Goal: Find contact information: Find contact information

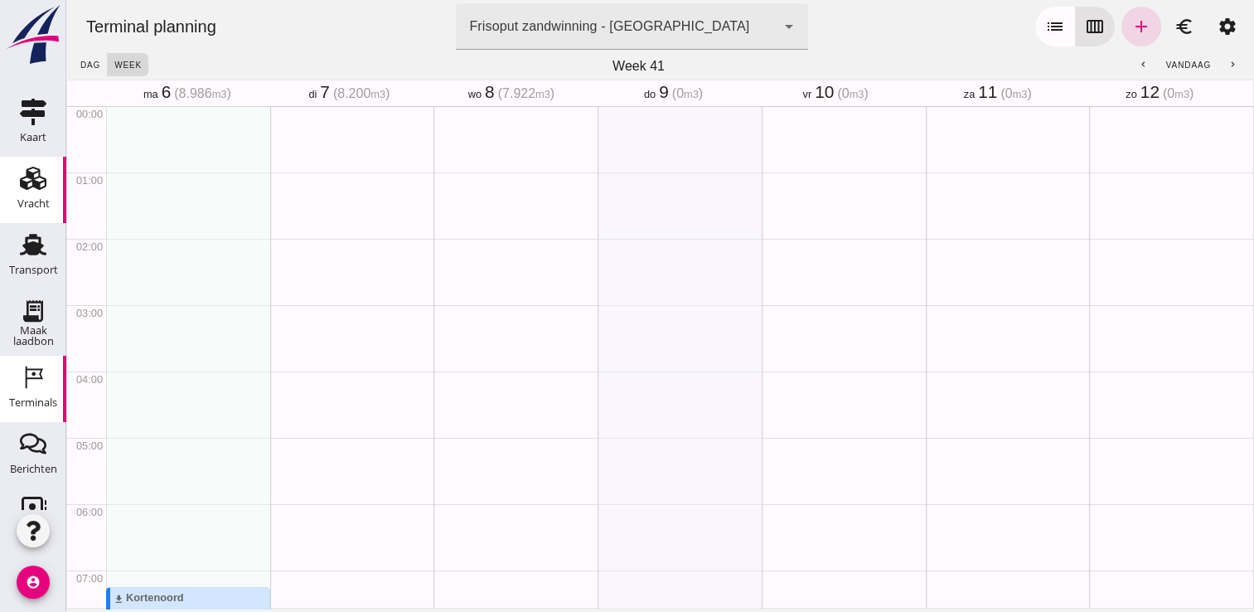
scroll to position [846, 0]
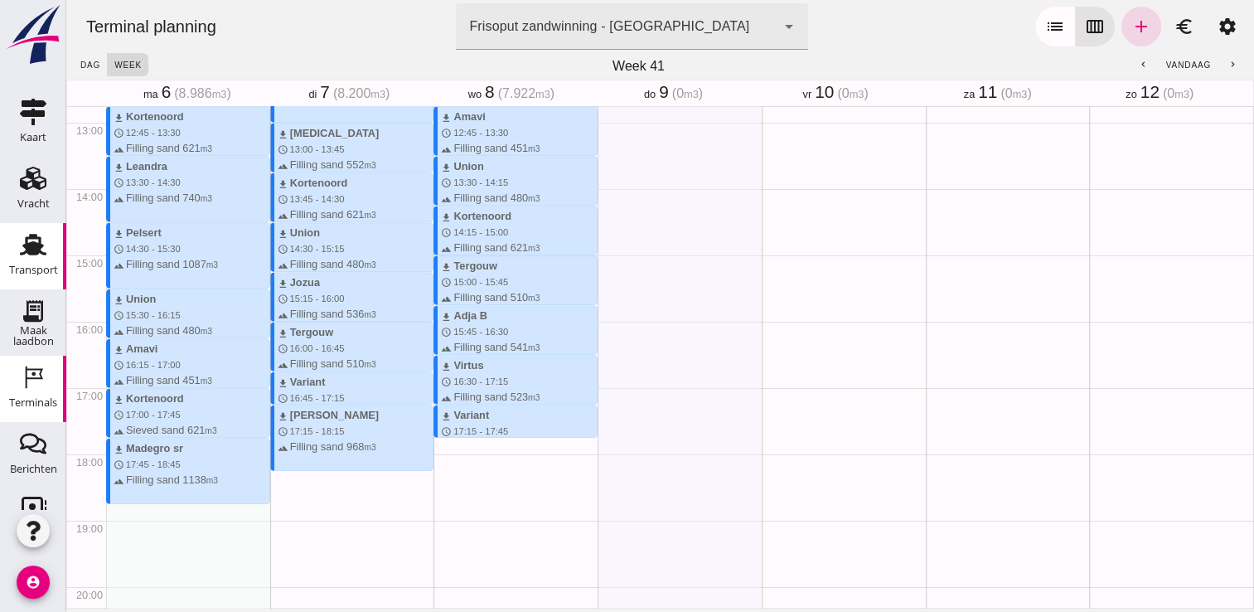
click at [20, 247] on use at bounding box center [33, 246] width 27 height 22
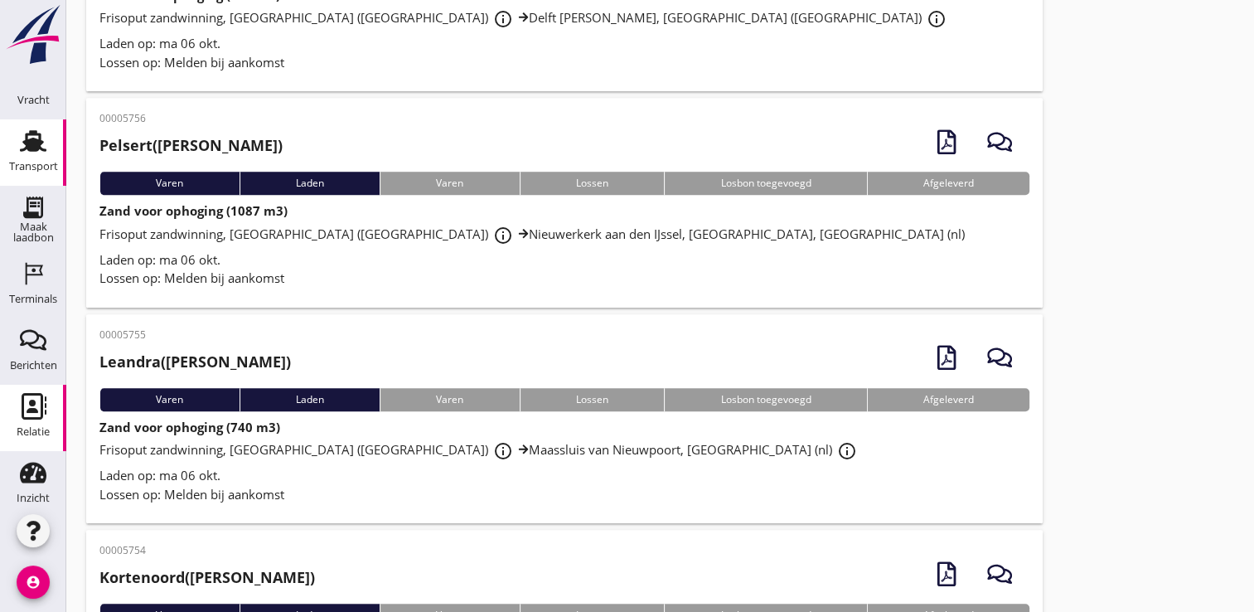
scroll to position [115, 0]
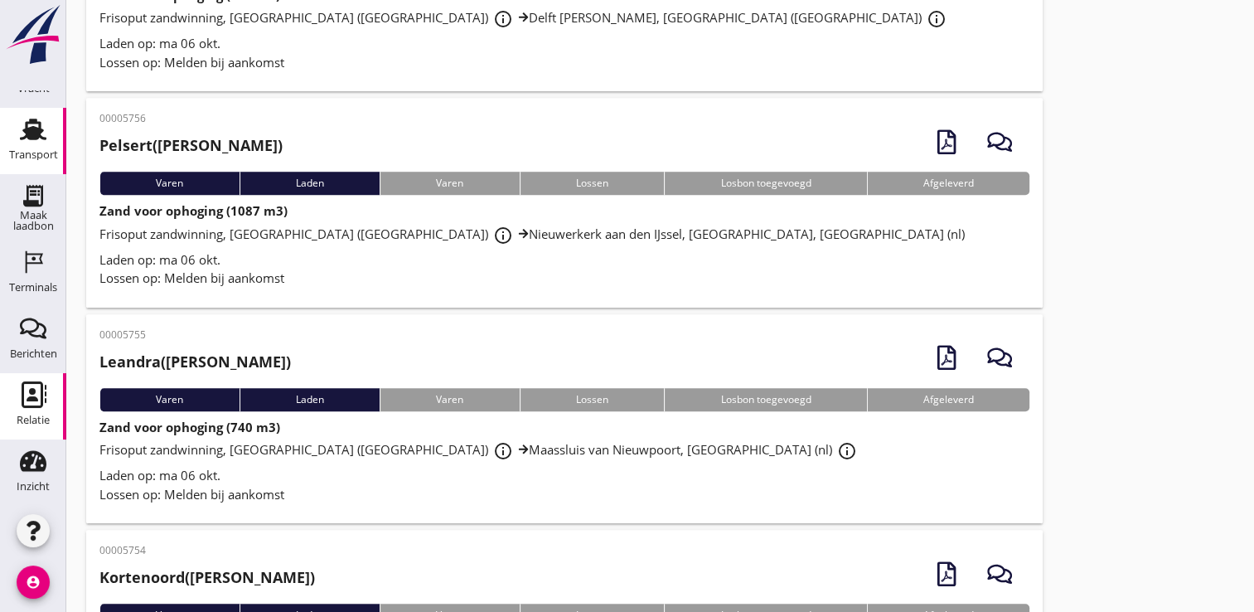
click at [20, 388] on icon "Relatie" at bounding box center [33, 394] width 27 height 27
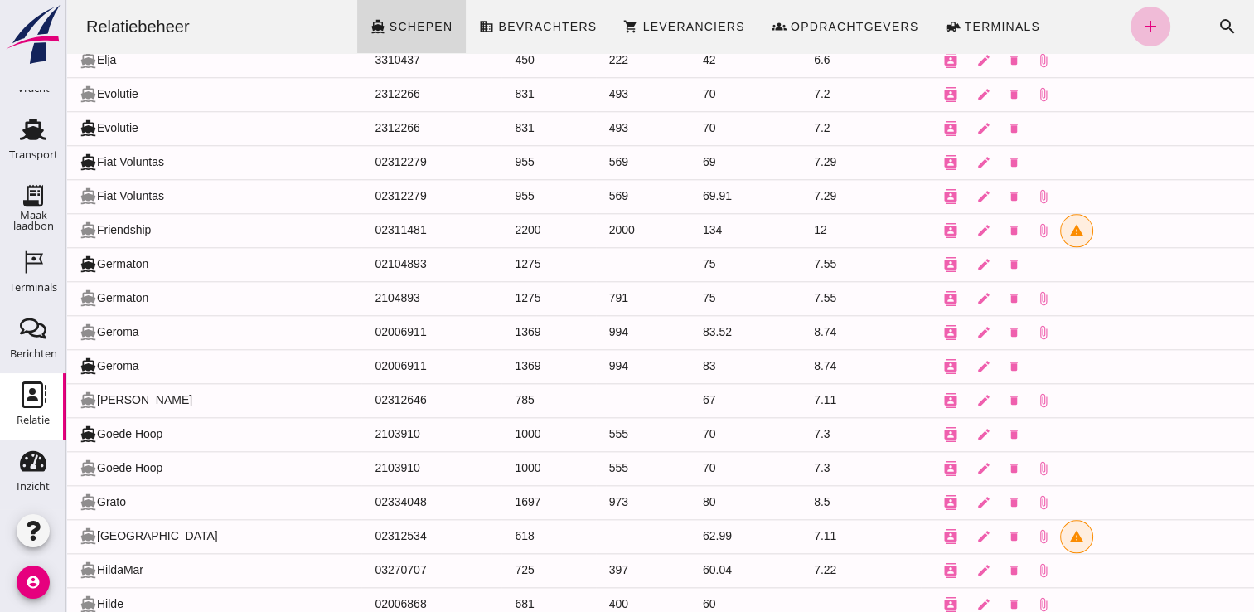
scroll to position [1665, 0]
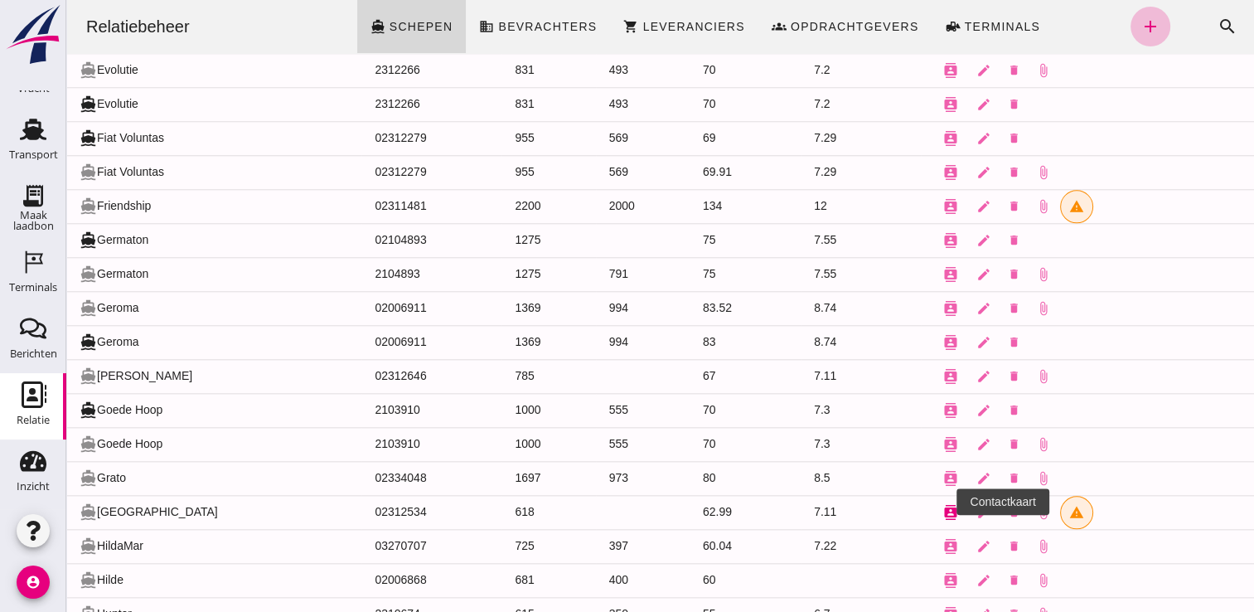
click at [943, 505] on icon "contacts" at bounding box center [950, 512] width 15 height 15
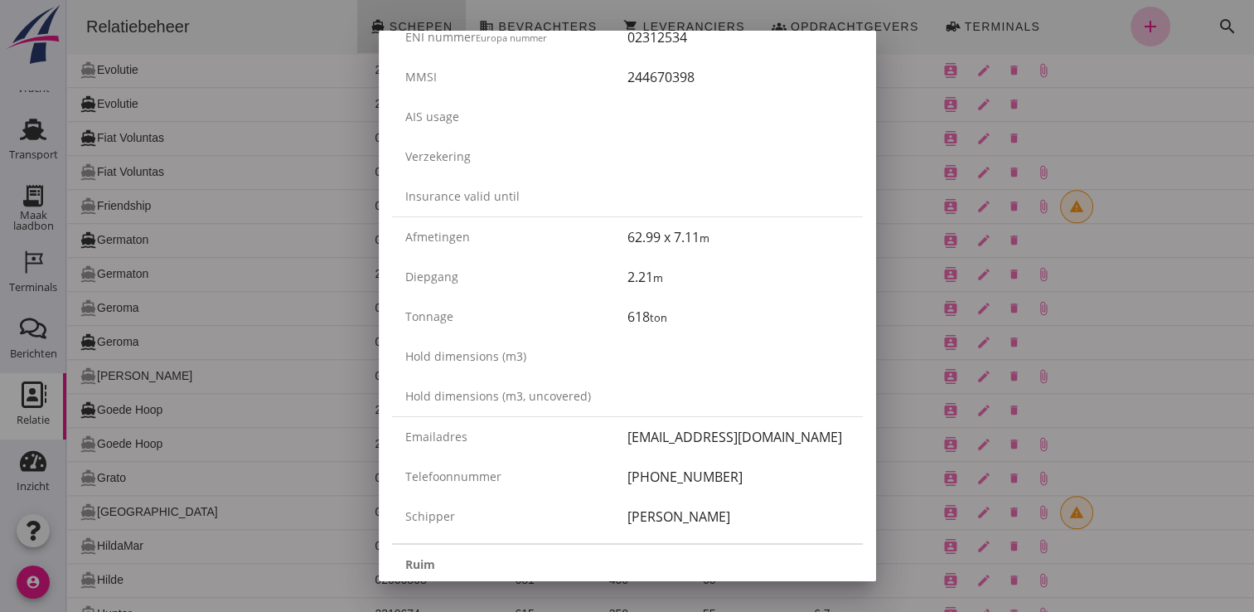
scroll to position [249, 0]
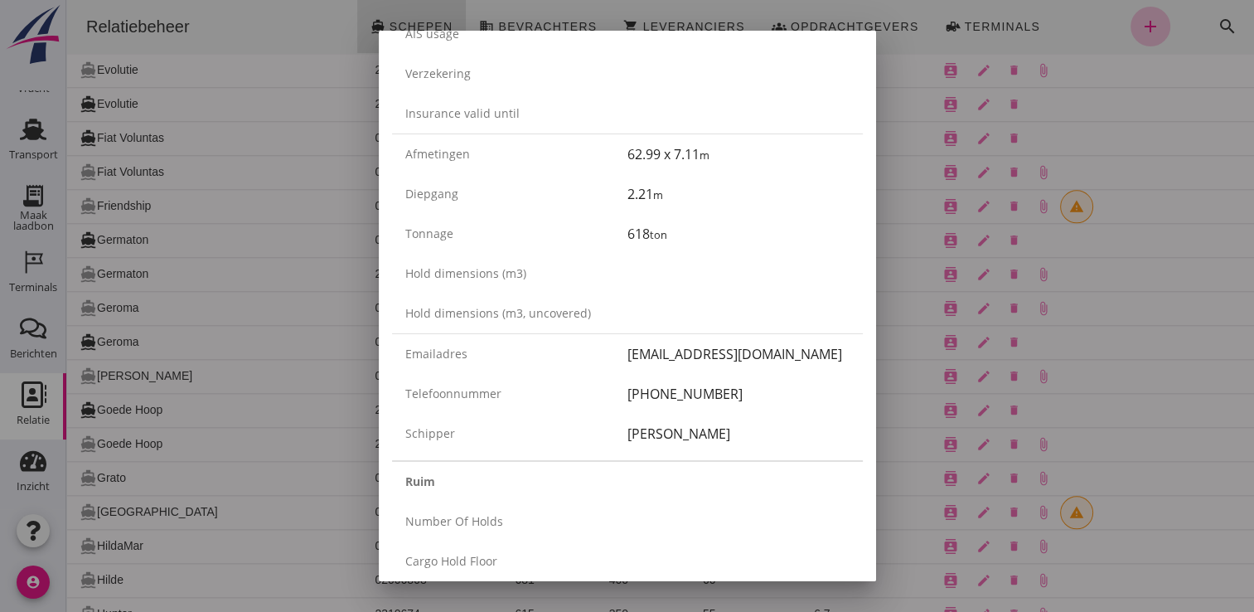
click at [204, 295] on div at bounding box center [627, 306] width 1254 height 612
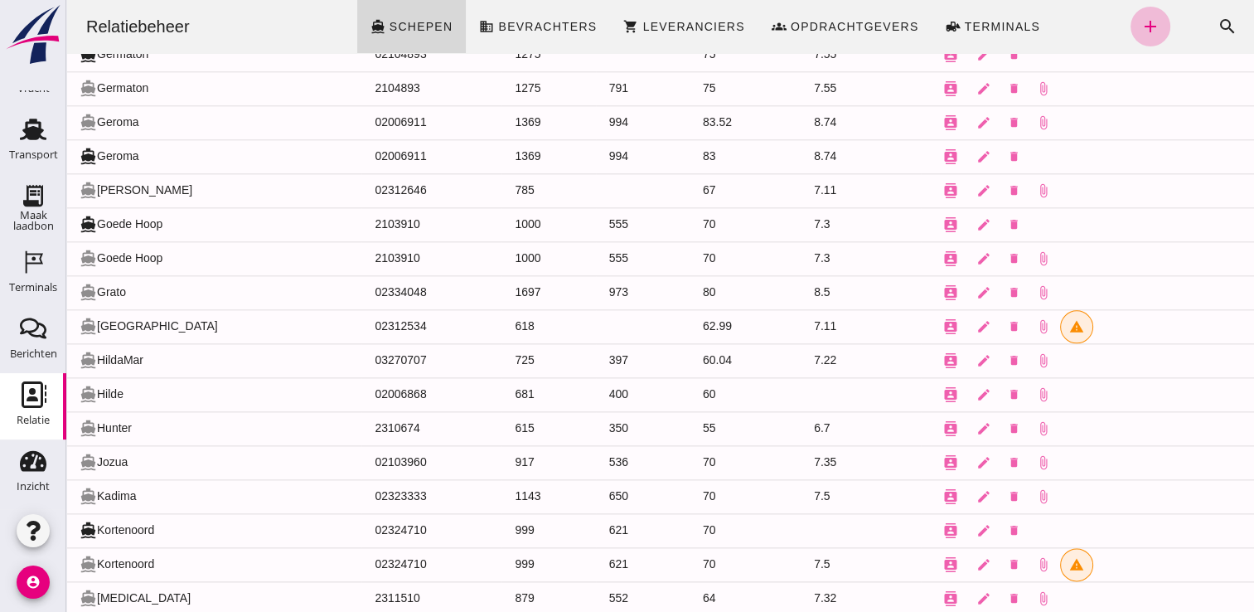
scroll to position [1996, 0]
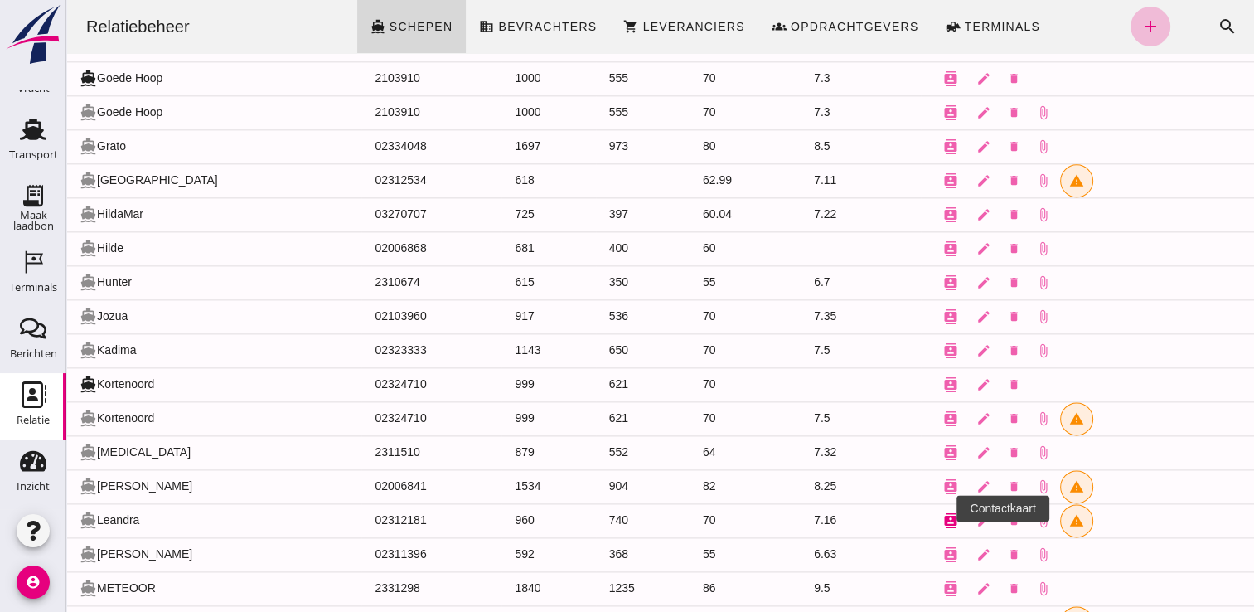
click at [943, 513] on icon "contacts" at bounding box center [950, 520] width 15 height 15
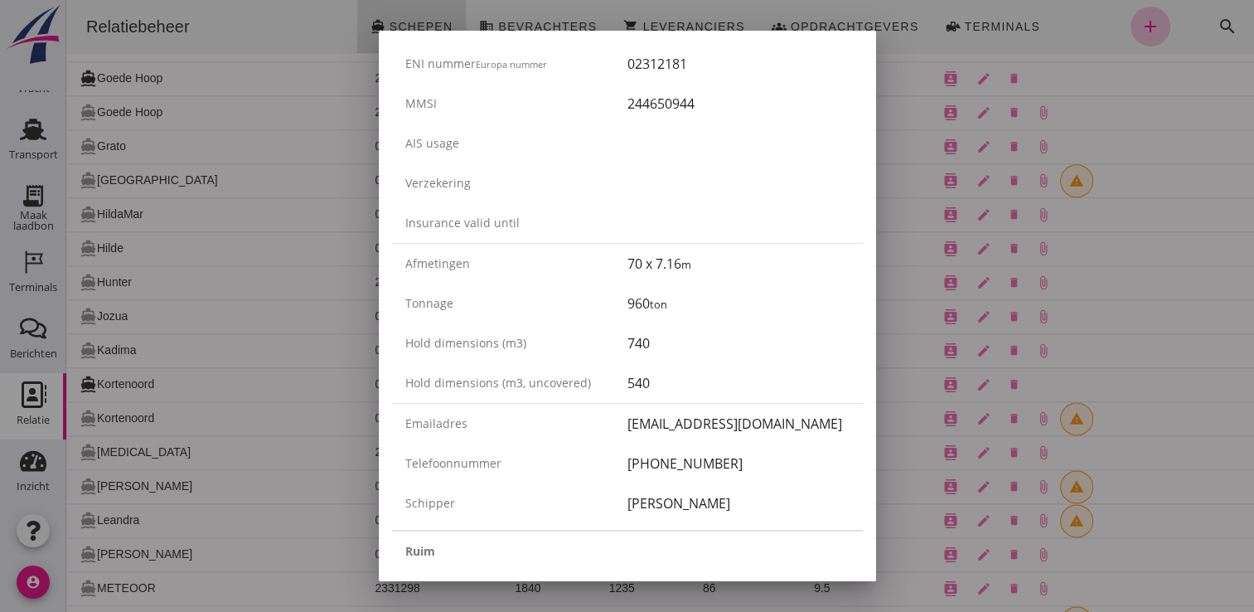
scroll to position [166, 0]
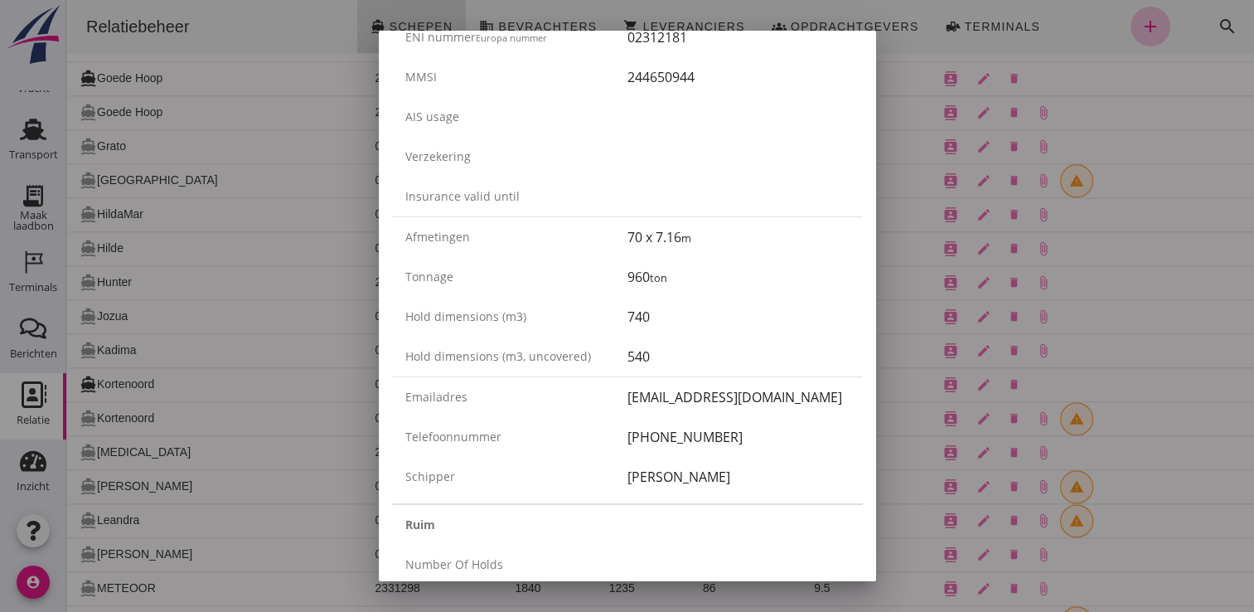
drag, startPoint x: 726, startPoint y: 472, endPoint x: 623, endPoint y: 482, distance: 103.4
click at [628, 482] on div "[PERSON_NAME]" at bounding box center [739, 477] width 222 height 20
copy div "[PERSON_NAME]"
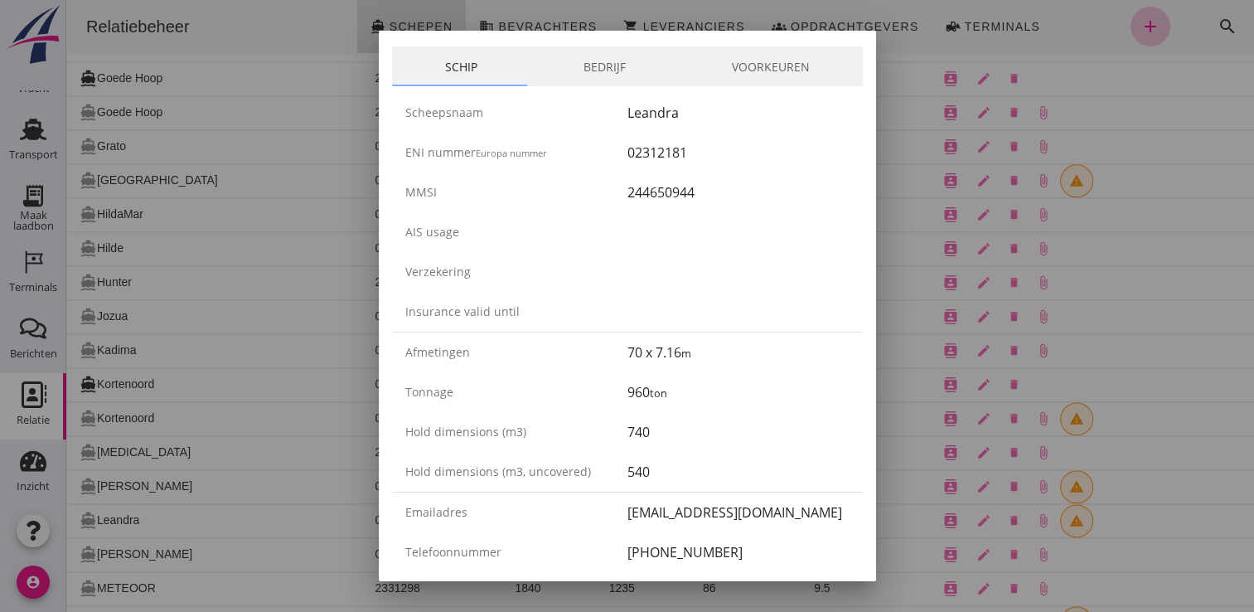
scroll to position [0, 0]
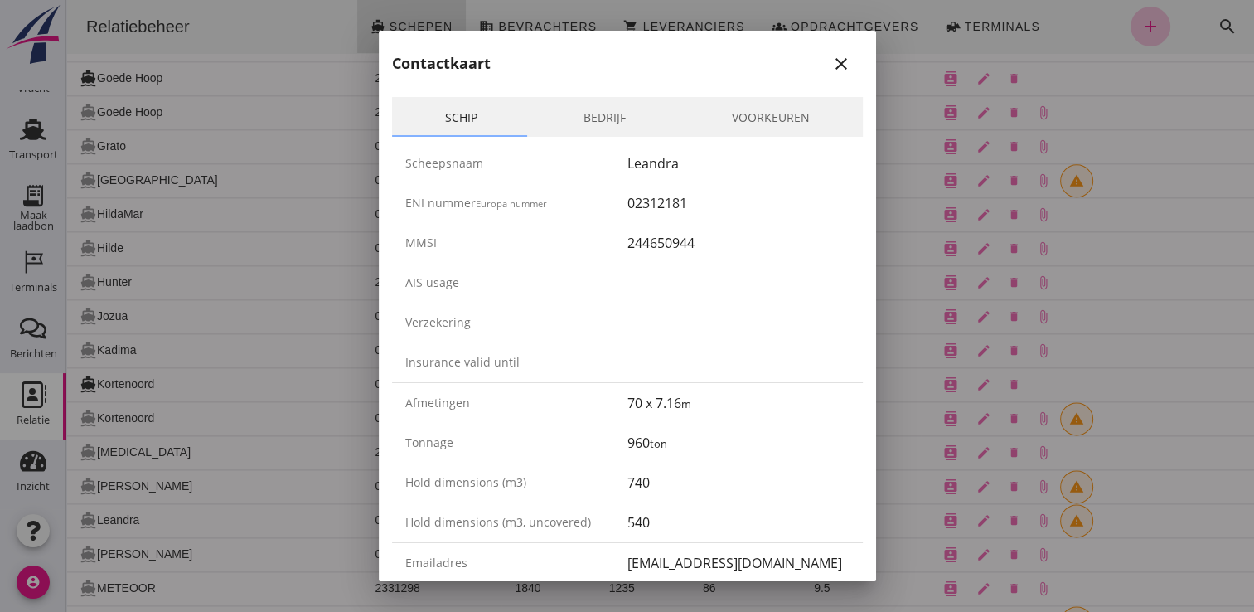
click at [221, 230] on div at bounding box center [627, 306] width 1254 height 612
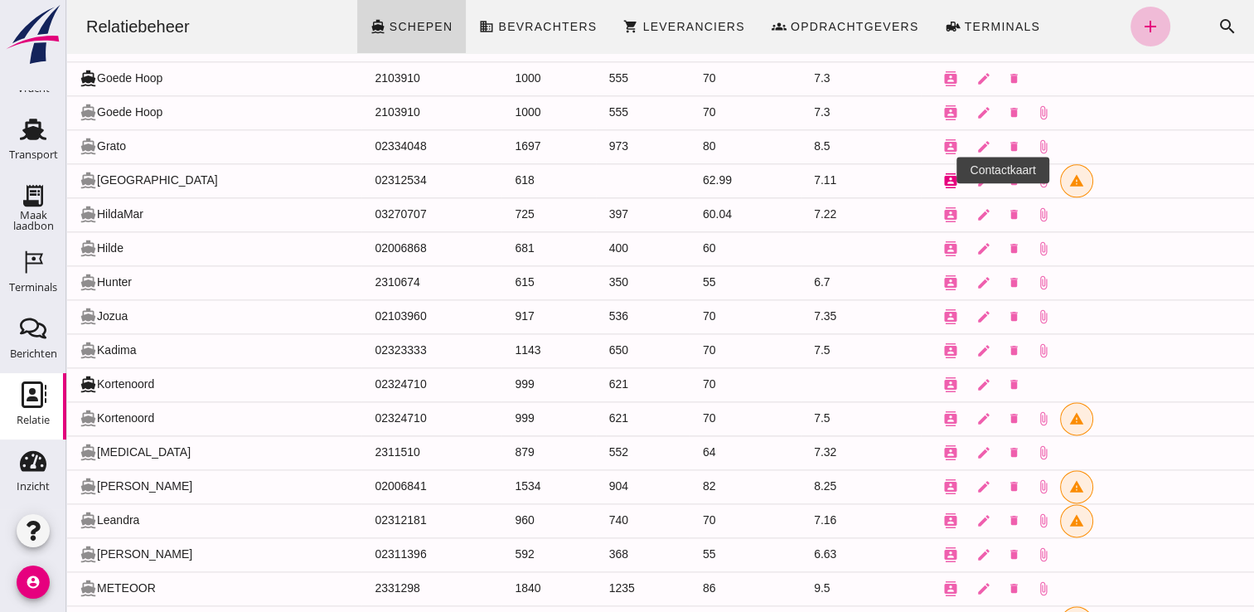
click at [943, 173] on icon "contacts" at bounding box center [950, 180] width 15 height 15
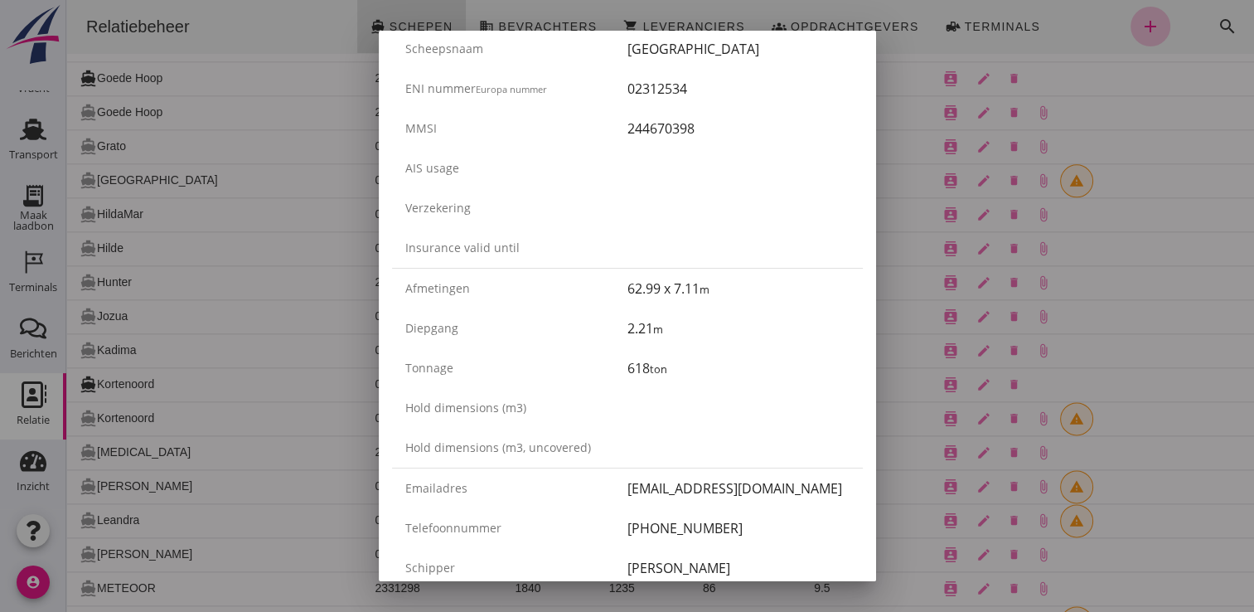
scroll to position [166, 0]
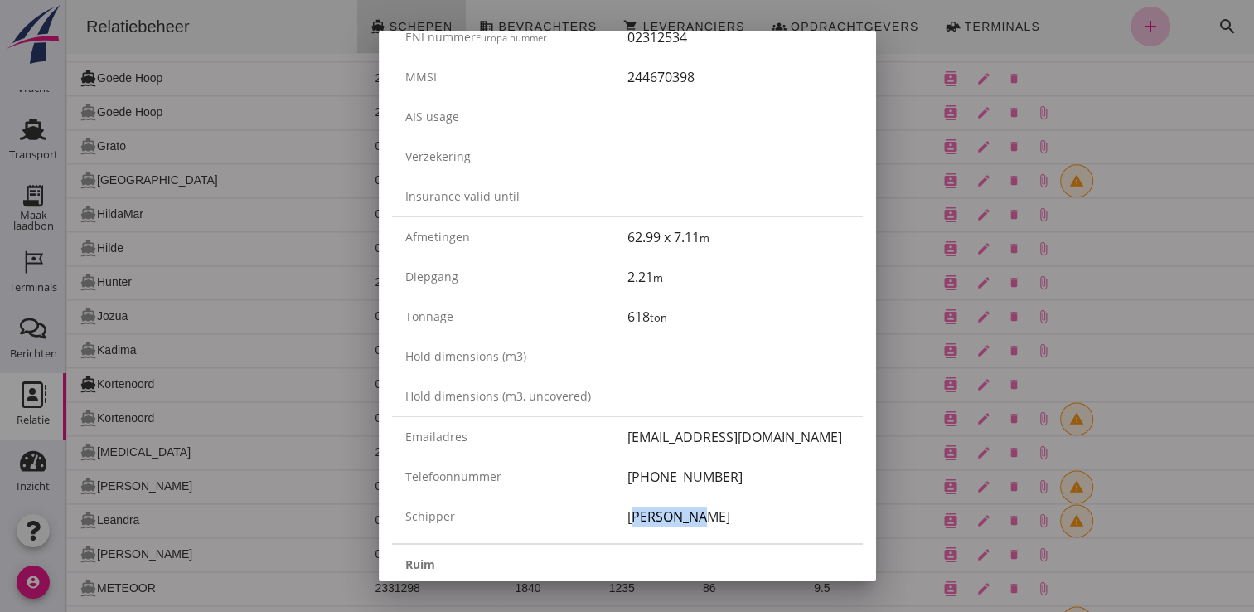
drag, startPoint x: 681, startPoint y: 522, endPoint x: 619, endPoint y: 526, distance: 61.5
click at [619, 526] on div "[PERSON_NAME]" at bounding box center [627, 517] width 471 height 40
copy div "[PERSON_NAME]"
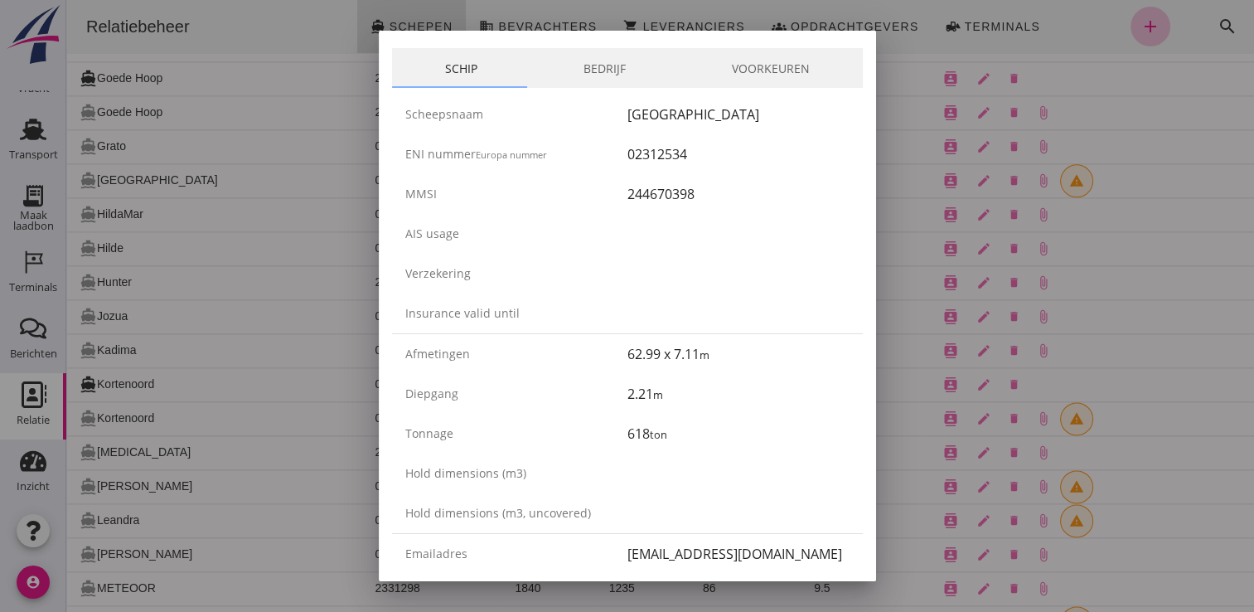
scroll to position [0, 0]
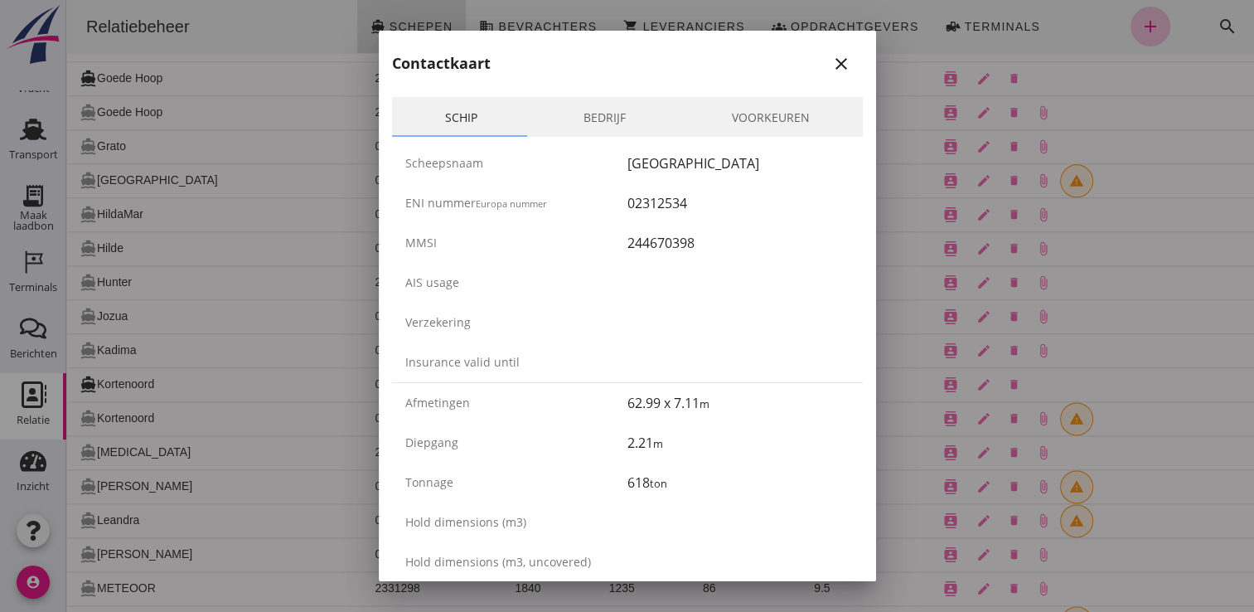
click at [305, 187] on div at bounding box center [627, 306] width 1254 height 612
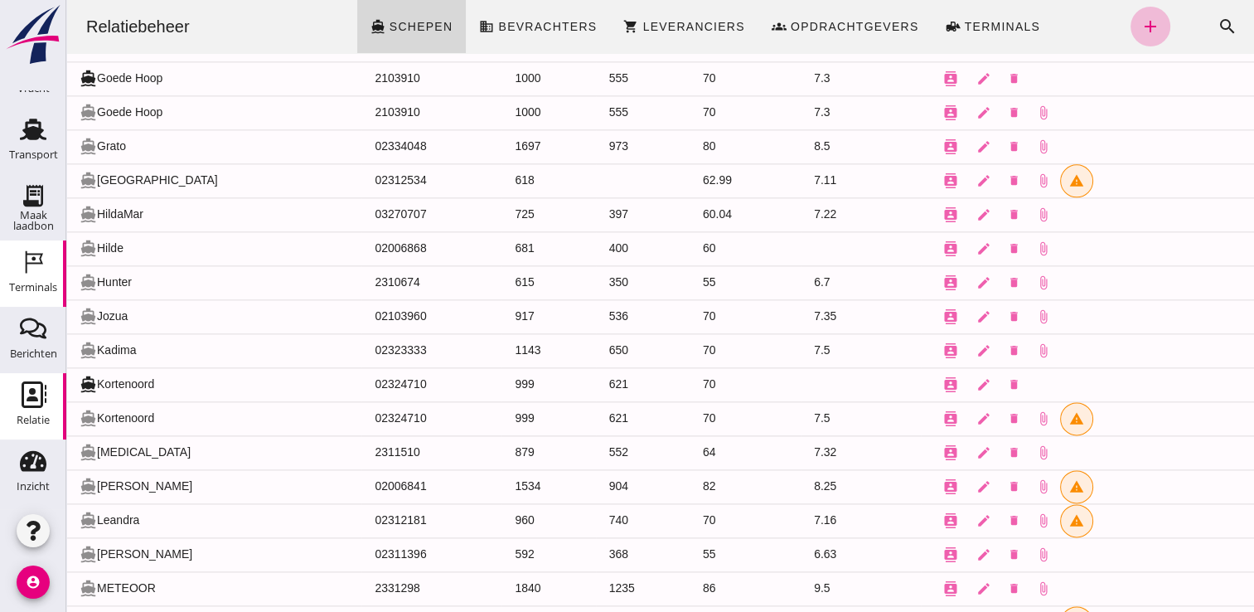
click at [3, 254] on link "Terminals Terminals" at bounding box center [33, 273] width 66 height 66
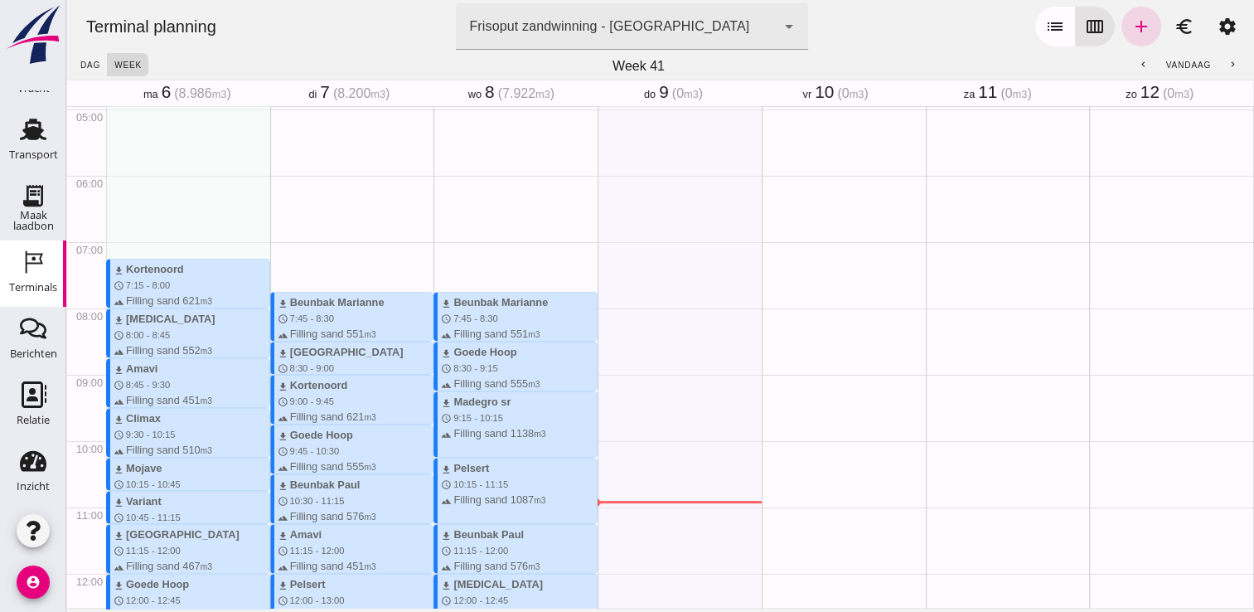
scroll to position [332, 0]
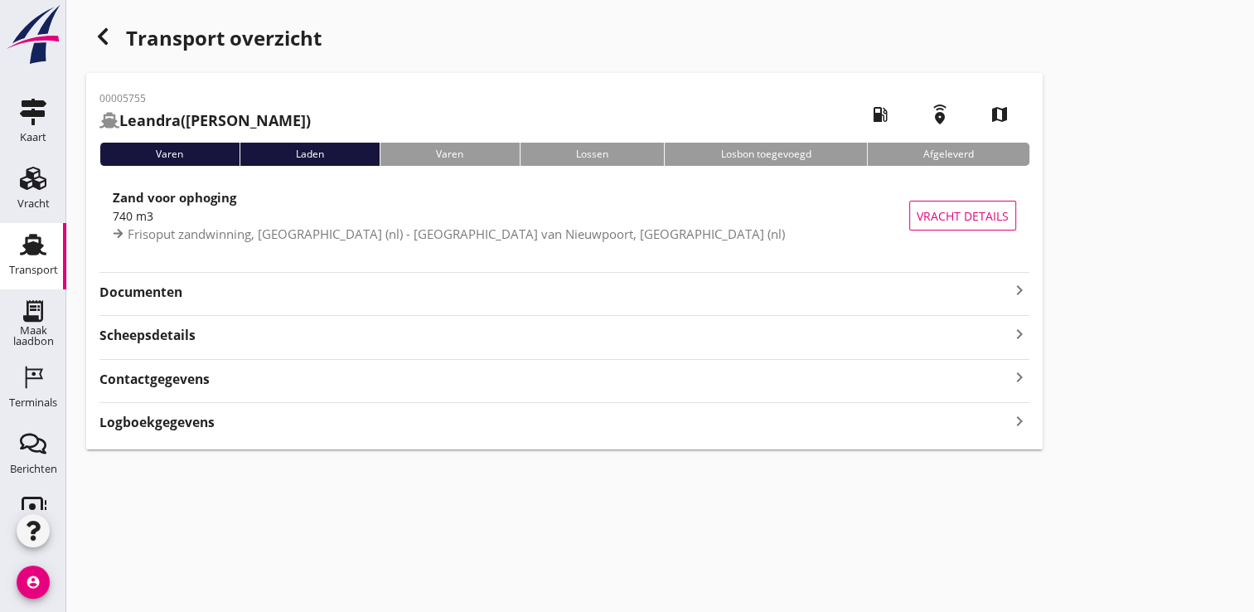
click at [345, 293] on strong "Documenten" at bounding box center [554, 292] width 910 height 19
